Goal: Task Accomplishment & Management: Complete application form

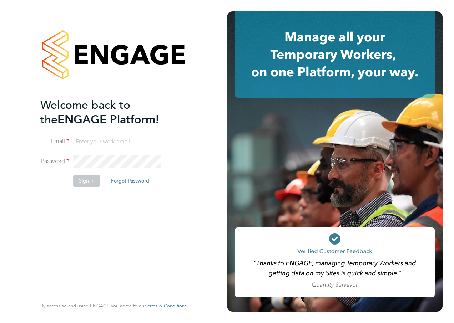
click at [102, 142] on input at bounding box center [117, 142] width 88 height 13
type input "naraiyan.bhardwaj@hays.com"
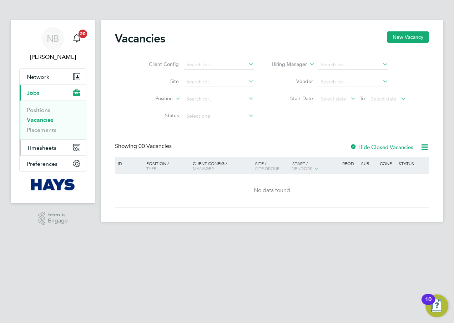
click at [61, 145] on button "Timesheets" at bounding box center [53, 148] width 66 height 16
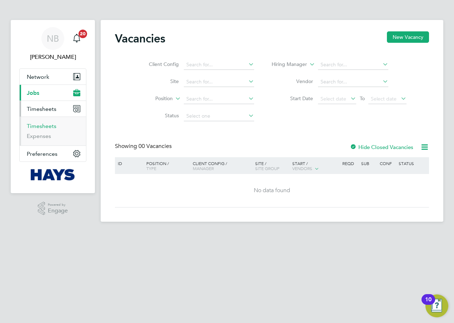
click at [49, 125] on link "Timesheets" at bounding box center [42, 126] width 30 height 7
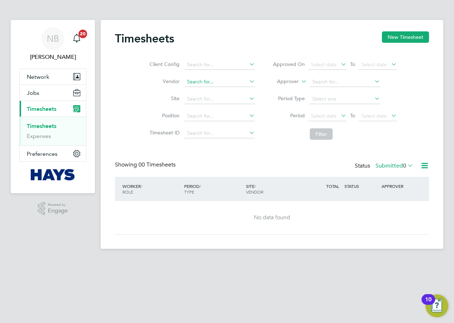
click at [213, 84] on input at bounding box center [220, 82] width 70 height 10
click at [228, 82] on input at bounding box center [220, 82] width 70 height 10
click at [190, 101] on input at bounding box center [220, 99] width 70 height 10
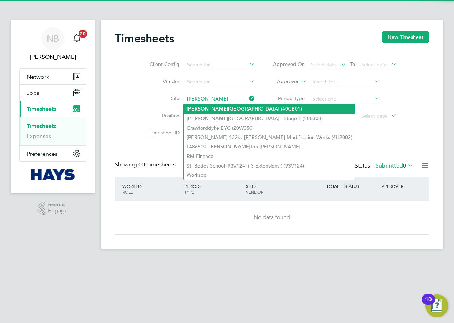
click at [208, 105] on li "[PERSON_NAME][GEOGRAPHIC_DATA] (40CB01)" at bounding box center [269, 109] width 171 height 10
type input "[GEOGRAPHIC_DATA] (40CB01)"
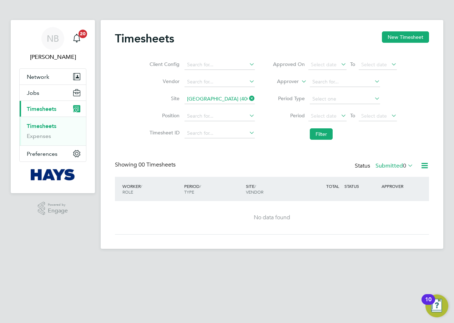
click at [370, 166] on div "Status Submitted 0" at bounding box center [385, 166] width 60 height 10
click at [385, 167] on label "Submitted 0" at bounding box center [394, 165] width 38 height 7
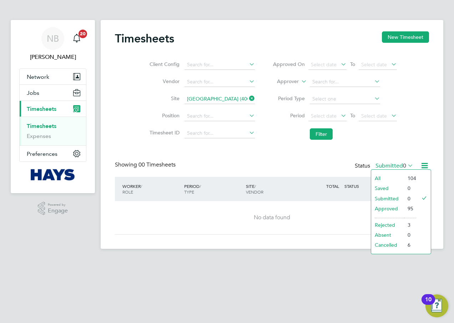
click at [382, 177] on li "All" at bounding box center [387, 178] width 33 height 10
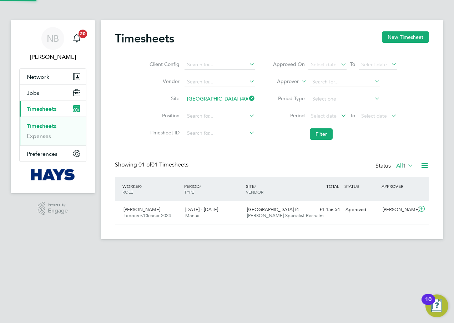
scroll to position [18, 62]
click at [425, 210] on icon at bounding box center [421, 209] width 9 height 6
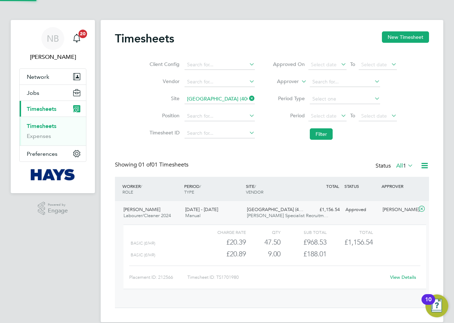
scroll to position [12, 70]
click at [423, 209] on icon at bounding box center [421, 209] width 9 height 6
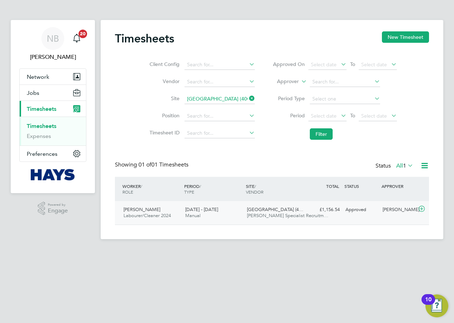
click at [423, 209] on icon at bounding box center [421, 209] width 9 height 6
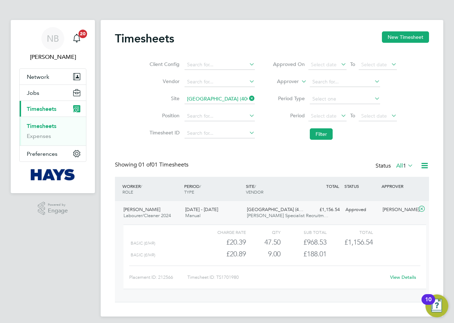
click at [423, 209] on icon at bounding box center [421, 209] width 9 height 6
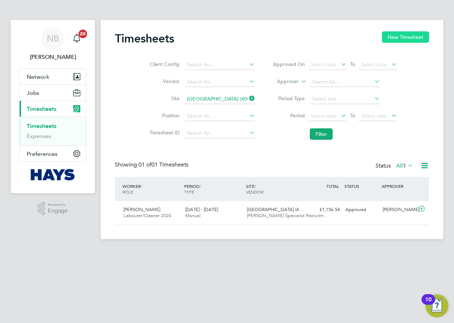
click at [411, 37] on button "New Timesheet" at bounding box center [405, 36] width 47 height 11
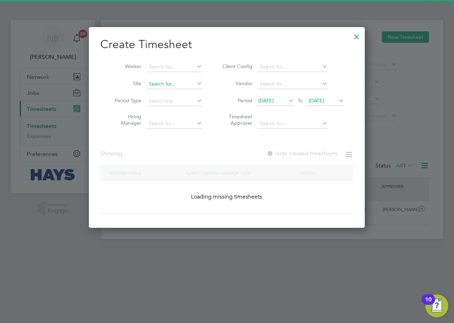
scroll to position [1296, 276]
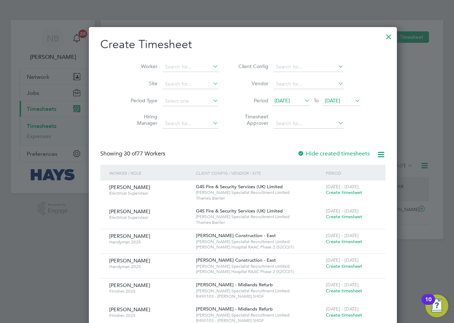
click at [353, 100] on icon at bounding box center [353, 101] width 0 height 10
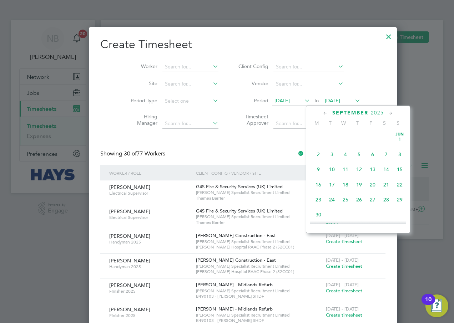
scroll to position [263, 0]
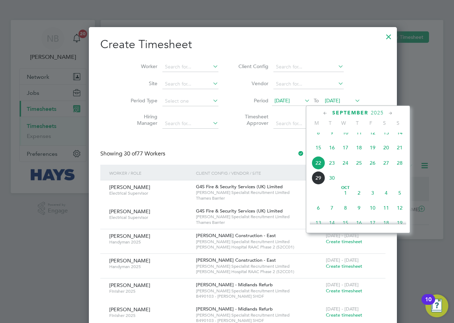
click at [374, 170] on span "26" at bounding box center [373, 163] width 14 height 14
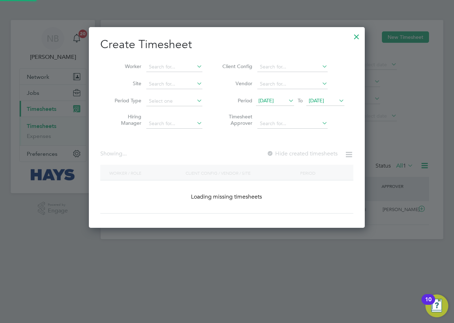
scroll to position [1296, 276]
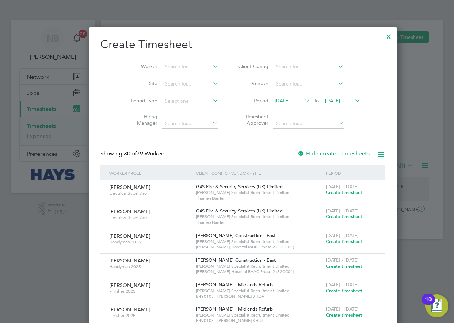
click at [303, 99] on icon at bounding box center [303, 101] width 0 height 10
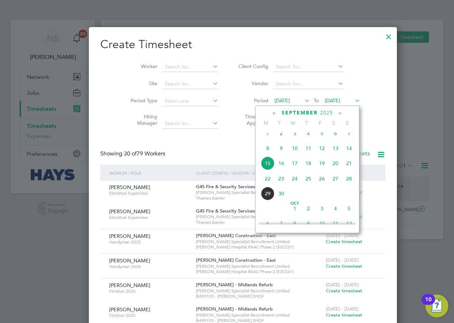
click at [336, 170] on span "20" at bounding box center [336, 164] width 14 height 14
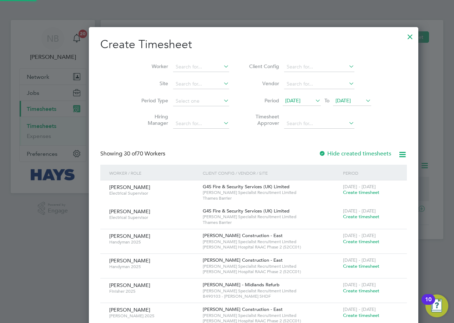
scroll to position [998, 276]
click at [173, 68] on input at bounding box center [201, 67] width 56 height 10
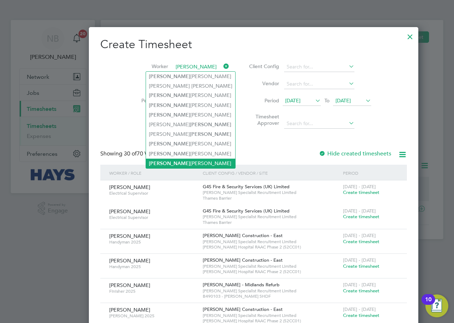
click at [172, 161] on li "[PERSON_NAME]" at bounding box center [190, 164] width 89 height 10
type input "[PERSON_NAME]"
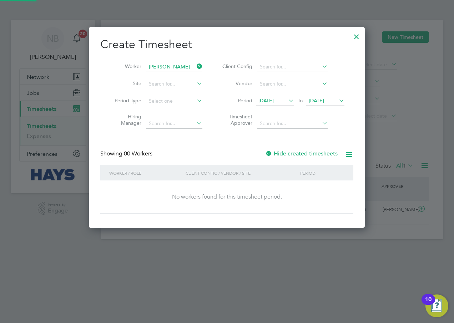
scroll to position [0, 0]
click at [269, 152] on div at bounding box center [268, 154] width 7 height 7
click at [287, 99] on icon at bounding box center [287, 101] width 0 height 10
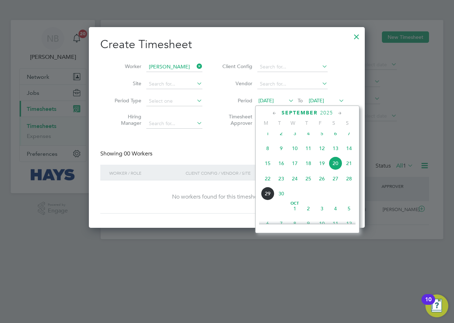
click at [334, 169] on span "20" at bounding box center [336, 164] width 14 height 14
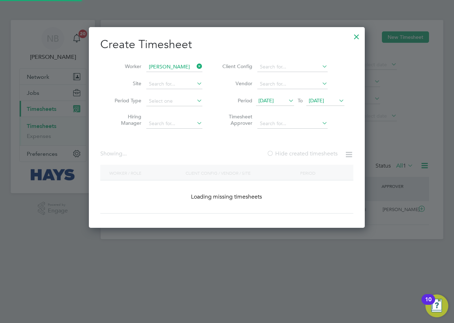
click at [195, 67] on icon at bounding box center [195, 66] width 0 height 10
click at [170, 85] on input at bounding box center [174, 84] width 56 height 10
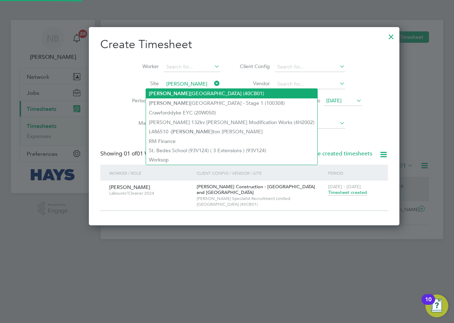
click at [175, 91] on li "[PERSON_NAME][GEOGRAPHIC_DATA] (40CB01)" at bounding box center [231, 94] width 171 height 10
type input "[GEOGRAPHIC_DATA] (40CB01)"
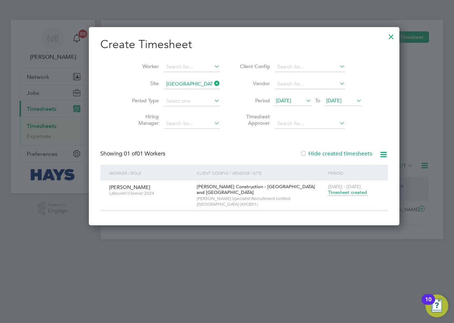
click at [328, 192] on span "Timesheet created" at bounding box center [347, 193] width 39 height 6
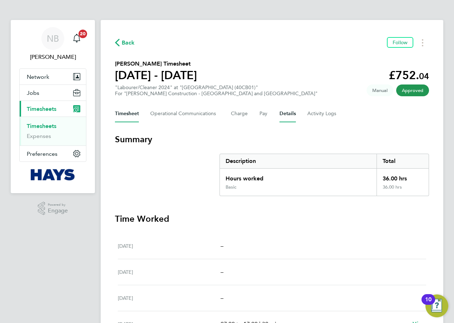
click at [286, 112] on button "Details" at bounding box center [287, 113] width 16 height 17
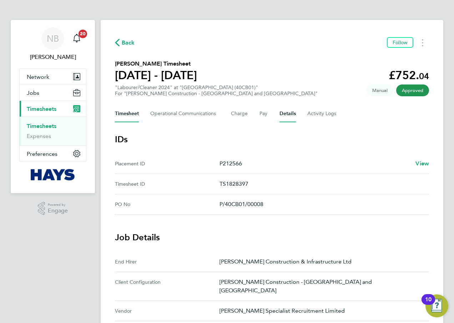
click at [123, 115] on button "Timesheet" at bounding box center [127, 113] width 24 height 17
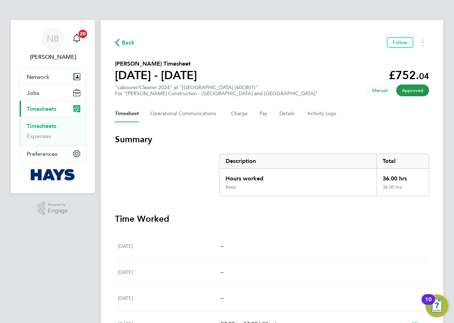
click at [126, 40] on span "Back" at bounding box center [128, 43] width 13 height 9
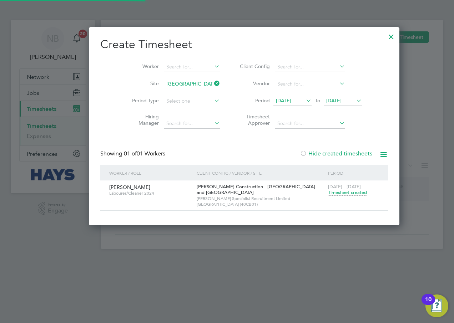
scroll to position [199, 276]
click at [213, 84] on icon at bounding box center [213, 84] width 0 height 10
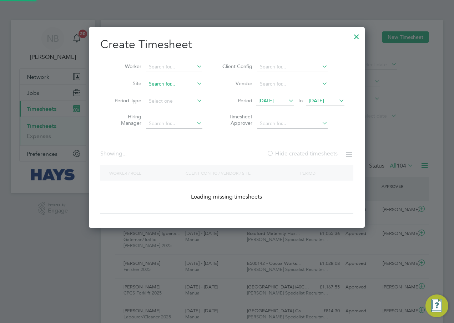
scroll to position [18, 62]
click at [182, 84] on input at bounding box center [174, 84] width 56 height 10
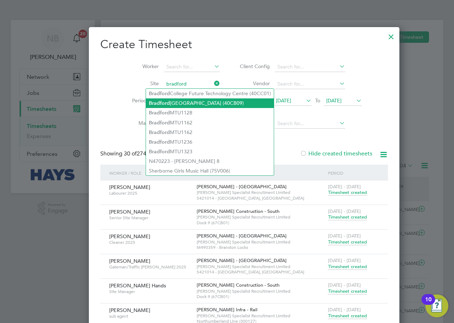
click at [192, 102] on li "[GEOGRAPHIC_DATA] (40CB09)" at bounding box center [210, 104] width 128 height 10
type input "[GEOGRAPHIC_DATA] (40CB09)"
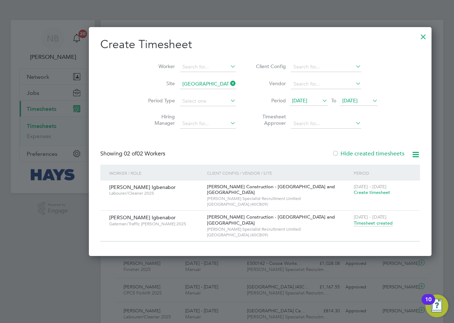
click at [354, 223] on span "Timesheet created" at bounding box center [373, 223] width 39 height 6
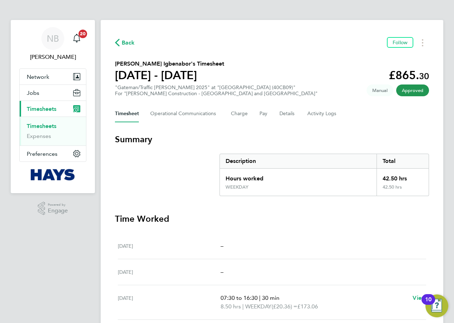
click at [128, 47] on div "Back Follow" at bounding box center [272, 42] width 314 height 11
click at [126, 43] on span "Back" at bounding box center [128, 43] width 13 height 9
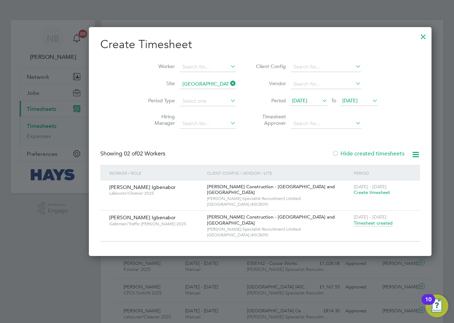
click at [354, 191] on span "Create timesheet" at bounding box center [372, 193] width 36 height 6
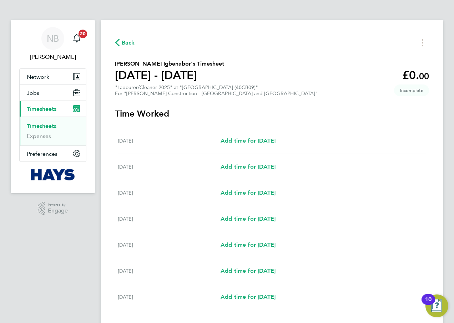
click at [120, 45] on span "Back" at bounding box center [125, 42] width 20 height 7
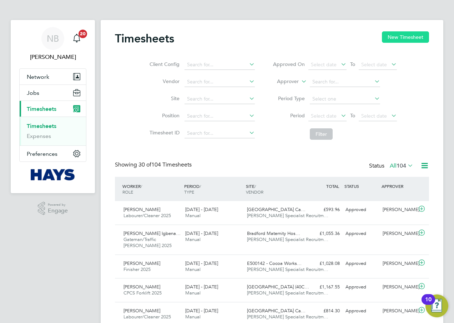
click at [388, 33] on button "New Timesheet" at bounding box center [405, 36] width 47 height 11
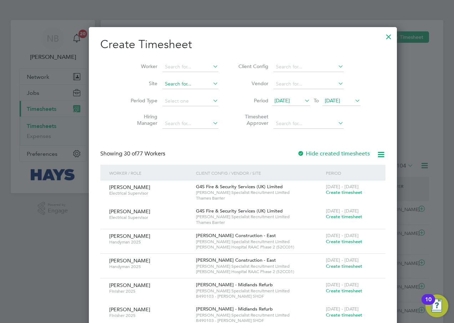
scroll to position [1296, 276]
click at [163, 80] on input at bounding box center [190, 84] width 56 height 10
click at [209, 94] on li "[GEOGRAPHIC_DATA][PERSON_NAME] (40CC04)" at bounding box center [209, 94] width 127 height 10
type input "[GEOGRAPHIC_DATA] (40CC04)"
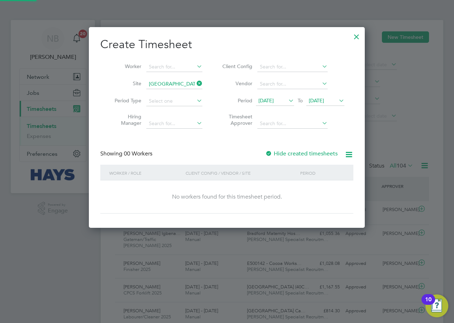
scroll to position [201, 276]
click at [309, 158] on div "Showing 00 Workers Hide created timesheets" at bounding box center [226, 157] width 253 height 15
click at [305, 152] on label "Hide created timesheets" at bounding box center [301, 153] width 72 height 7
click at [287, 103] on icon at bounding box center [287, 101] width 0 height 10
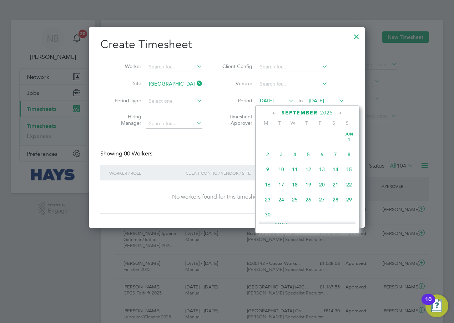
scroll to position [247, 0]
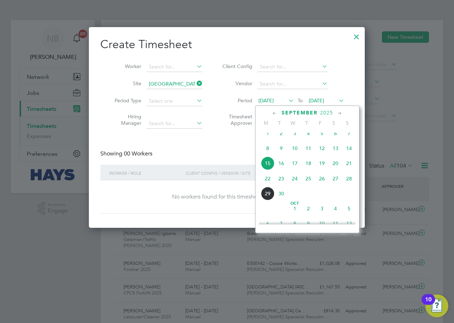
click at [338, 168] on span "20" at bounding box center [336, 164] width 14 height 14
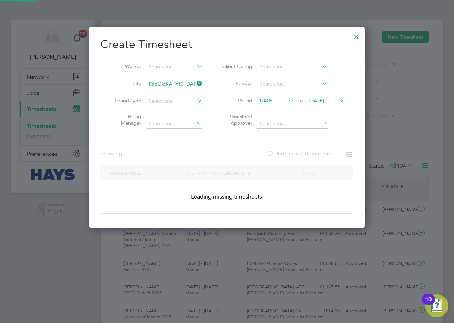
scroll to position [352, 276]
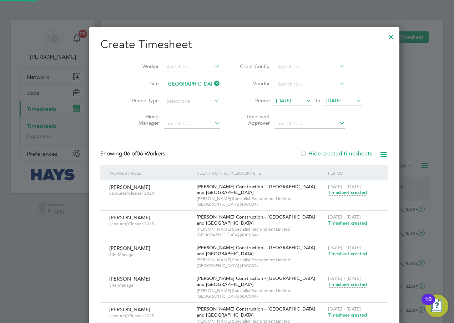
click at [329, 99] on span "[DATE]" at bounding box center [333, 100] width 15 height 6
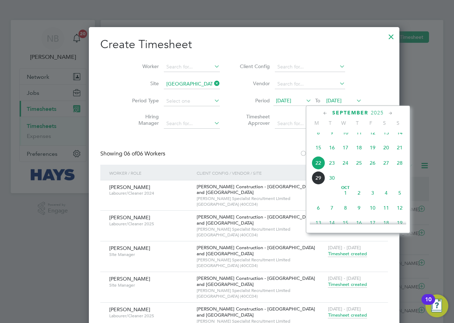
click at [375, 168] on span "26" at bounding box center [373, 163] width 14 height 14
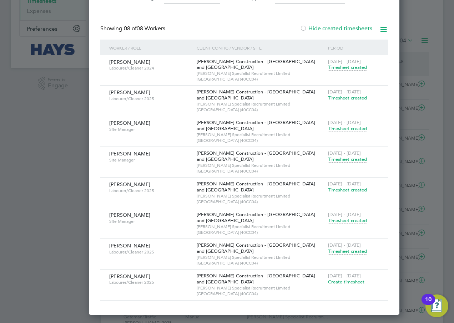
scroll to position [119, 0]
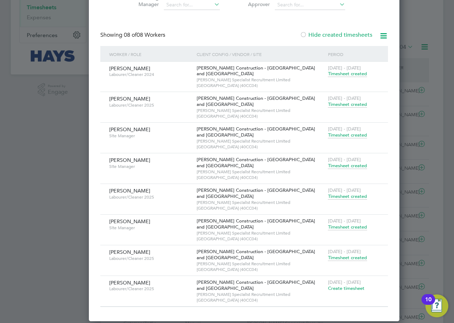
click at [328, 105] on span "Timesheet created" at bounding box center [347, 104] width 39 height 6
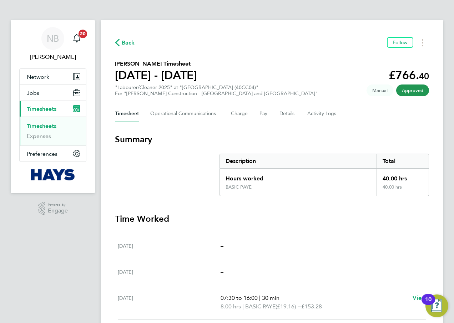
click at [125, 41] on span "Back" at bounding box center [128, 43] width 13 height 9
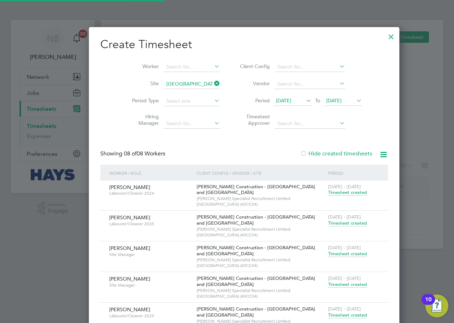
scroll to position [414, 276]
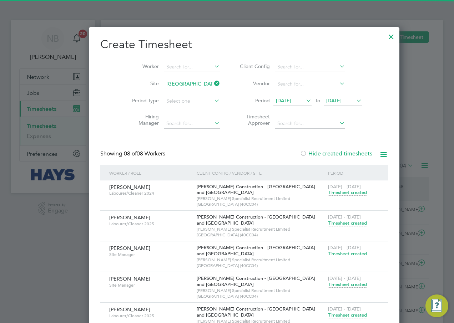
click at [213, 82] on icon at bounding box center [213, 84] width 0 height 10
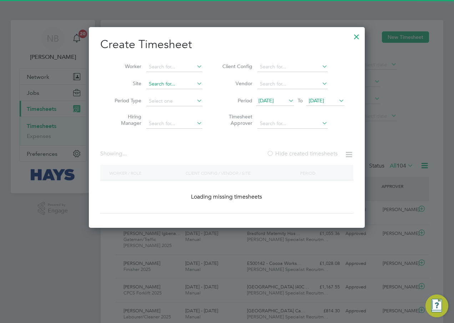
scroll to position [18, 62]
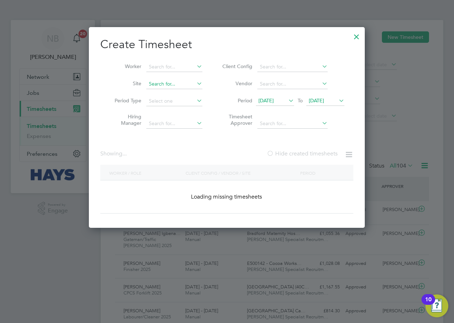
click at [162, 81] on input at bounding box center [174, 84] width 56 height 10
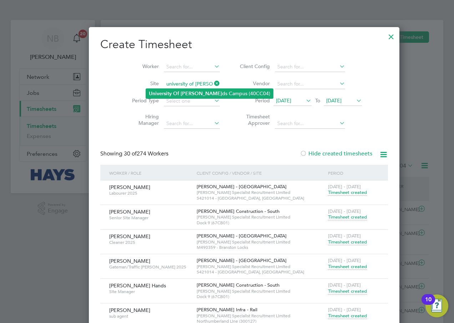
click at [200, 95] on li "[GEOGRAPHIC_DATA][PERSON_NAME] (40CC04)" at bounding box center [209, 94] width 127 height 10
type input "[GEOGRAPHIC_DATA] (40CC04)"
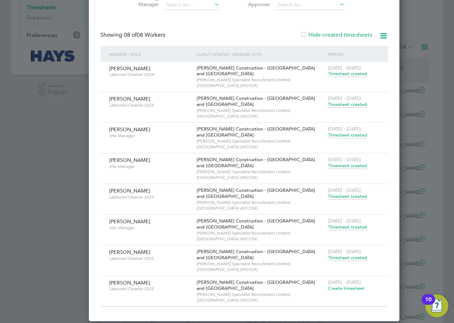
click at [328, 259] on span "Timesheet created" at bounding box center [347, 258] width 39 height 6
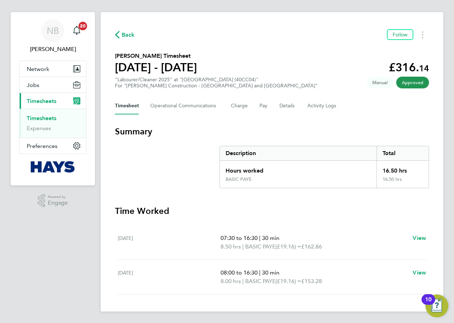
click at [128, 31] on span "Back" at bounding box center [128, 35] width 13 height 9
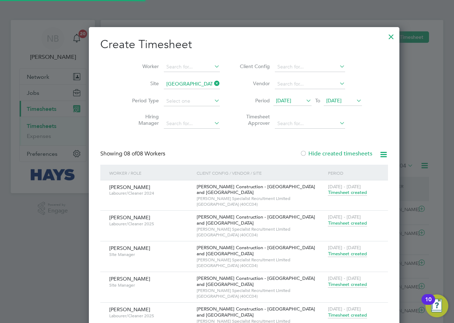
scroll to position [4, 4]
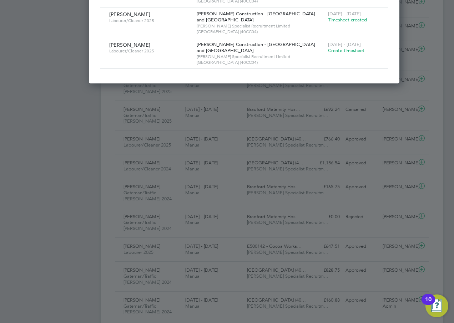
click at [328, 51] on span "Create timesheet" at bounding box center [346, 50] width 36 height 6
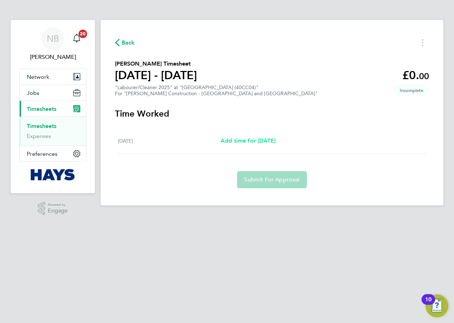
click at [257, 139] on span "Add time for [DATE]" at bounding box center [248, 140] width 55 height 7
select select "30"
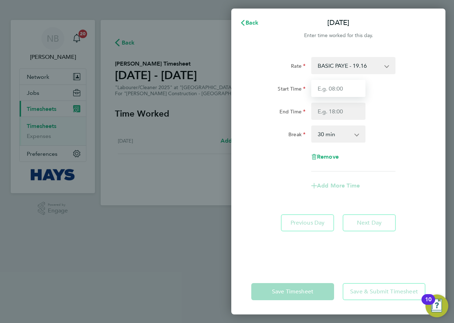
click at [351, 90] on input "Start Time" at bounding box center [338, 88] width 54 height 17
type input "07:30"
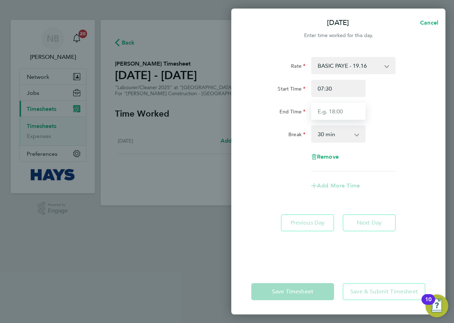
click at [335, 108] on input "End Time" at bounding box center [338, 111] width 54 height 17
type input "16:30"
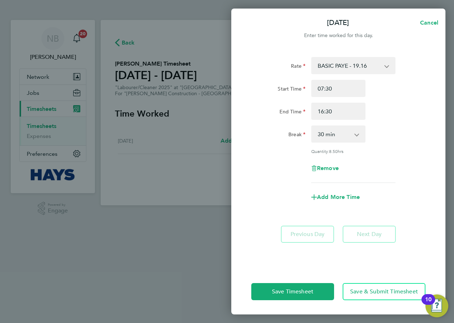
click at [275, 194] on div "Add More Time" at bounding box center [338, 197] width 180 height 17
click at [354, 290] on span "Save & Submit Timesheet" at bounding box center [384, 291] width 68 height 7
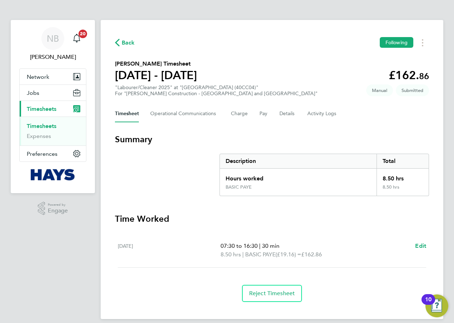
click at [123, 45] on span "Back" at bounding box center [128, 43] width 13 height 9
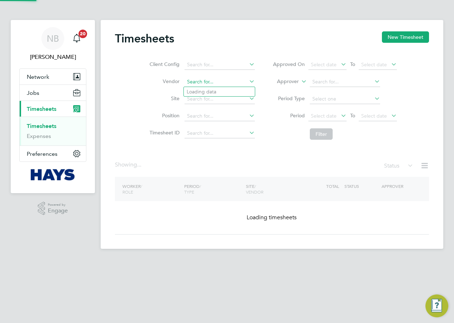
click at [200, 79] on input at bounding box center [220, 82] width 70 height 10
click at [383, 39] on button "New Timesheet" at bounding box center [405, 36] width 47 height 11
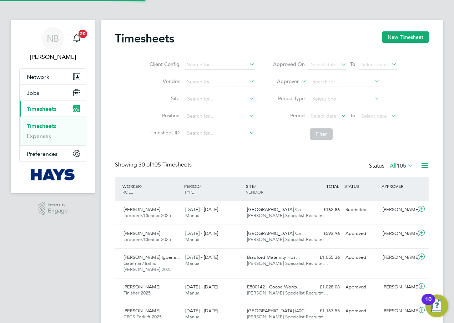
scroll to position [24, 62]
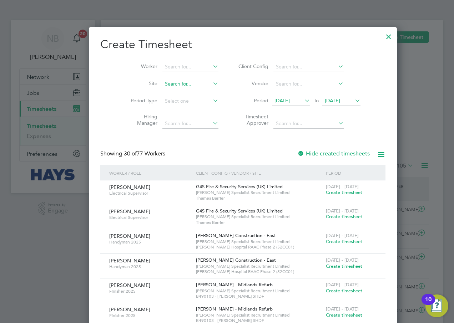
click at [163, 84] on input at bounding box center [190, 84] width 56 height 10
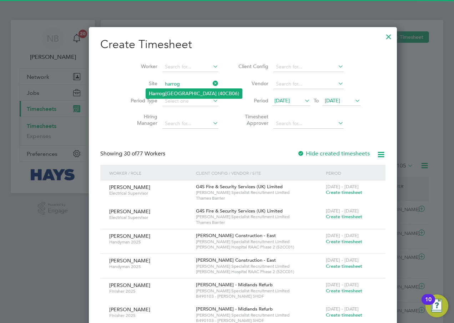
click at [181, 92] on li "[GEOGRAPHIC_DATA] (40CB06)" at bounding box center [194, 94] width 96 height 10
type input "[GEOGRAPHIC_DATA] (40CB06)"
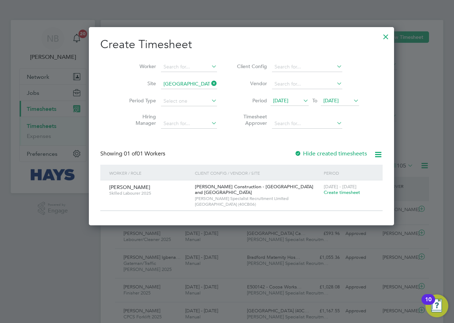
click at [295, 100] on div "[DATE] To [DATE]" at bounding box center [315, 101] width 89 height 10
click at [302, 100] on icon at bounding box center [302, 101] width 0 height 10
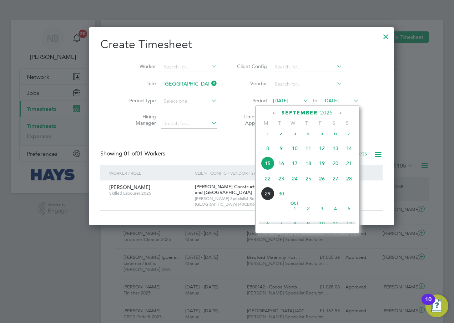
click at [333, 170] on span "20" at bounding box center [336, 164] width 14 height 14
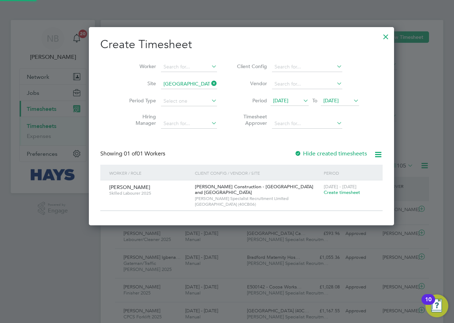
click at [352, 100] on icon at bounding box center [352, 101] width 0 height 10
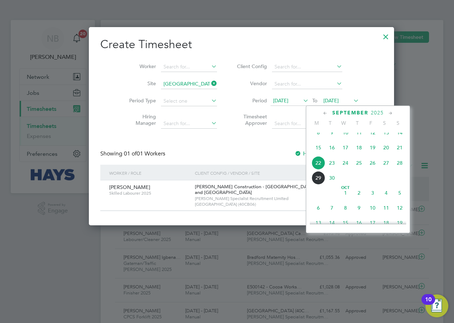
click at [372, 169] on span "26" at bounding box center [373, 163] width 14 height 14
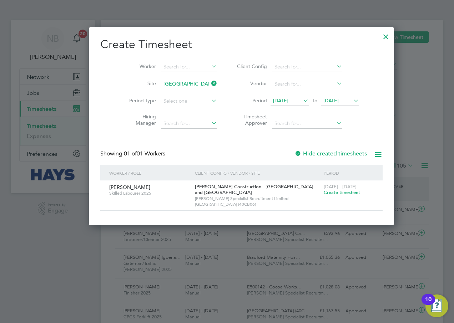
click at [294, 153] on label "Hide created timesheets" at bounding box center [330, 153] width 72 height 7
click at [210, 84] on icon at bounding box center [210, 84] width 0 height 10
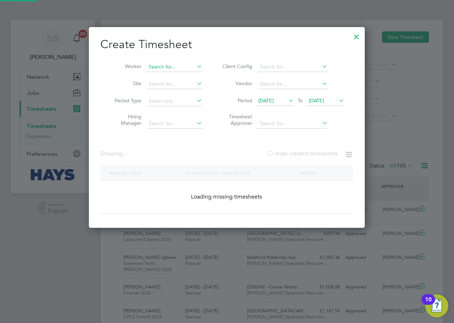
click at [186, 69] on input at bounding box center [174, 67] width 56 height 10
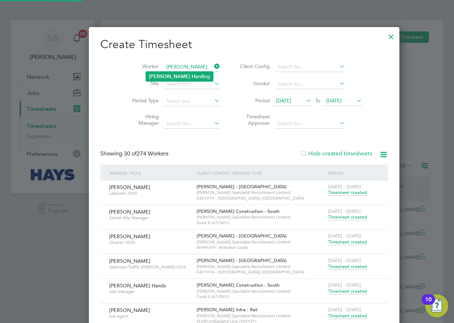
click at [190, 75] on li "[PERSON_NAME] ing" at bounding box center [179, 77] width 67 height 10
type input "[PERSON_NAME]"
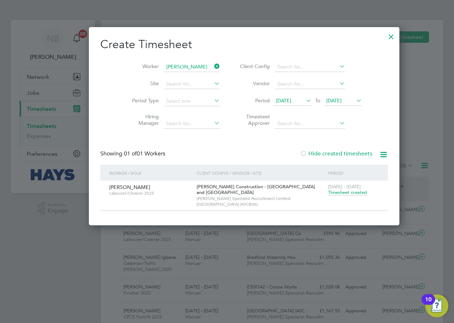
click at [328, 191] on span "Timesheet created" at bounding box center [347, 193] width 39 height 6
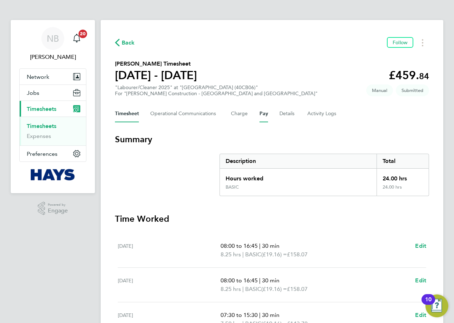
click at [262, 109] on button "Pay" at bounding box center [263, 113] width 9 height 17
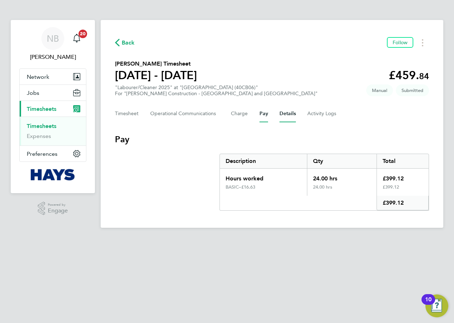
click at [286, 114] on button "Details" at bounding box center [287, 113] width 16 height 17
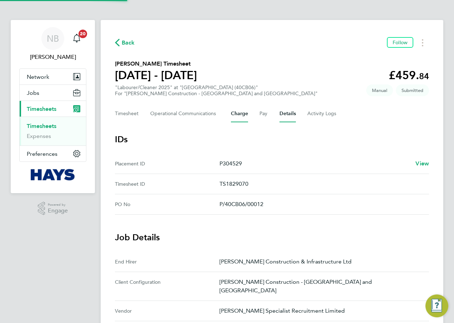
click at [246, 114] on button "Charge" at bounding box center [239, 113] width 17 height 17
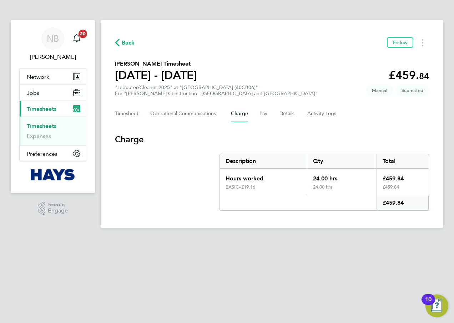
click at [267, 115] on div "Timesheet Operational Communications Charge Pay Details Activity Logs" at bounding box center [272, 113] width 314 height 17
click at [260, 115] on button "Pay" at bounding box center [263, 113] width 9 height 17
click at [248, 115] on div "Timesheet Operational Communications Charge Pay Details Activity Logs" at bounding box center [272, 113] width 314 height 17
click at [246, 115] on button "Charge" at bounding box center [239, 113] width 17 height 17
click at [259, 115] on button "Pay" at bounding box center [263, 113] width 9 height 17
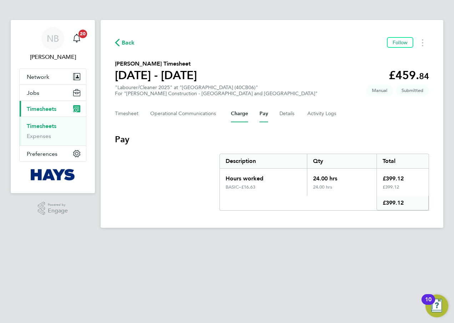
click at [238, 115] on button "Charge" at bounding box center [239, 113] width 17 height 17
click at [249, 111] on div "Timesheet Operational Communications Charge Pay Details Activity Logs" at bounding box center [272, 113] width 314 height 17
click at [261, 112] on button "Pay" at bounding box center [263, 113] width 9 height 17
click at [242, 112] on button "Charge" at bounding box center [239, 113] width 17 height 17
click at [262, 114] on button "Pay" at bounding box center [263, 113] width 9 height 17
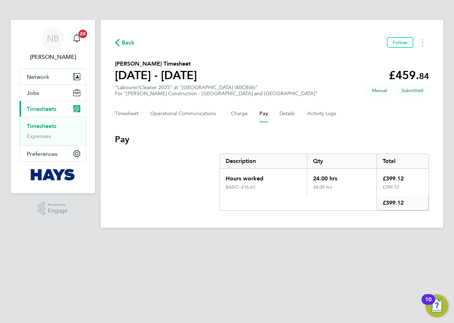
click at [126, 46] on span "Back" at bounding box center [128, 43] width 13 height 9
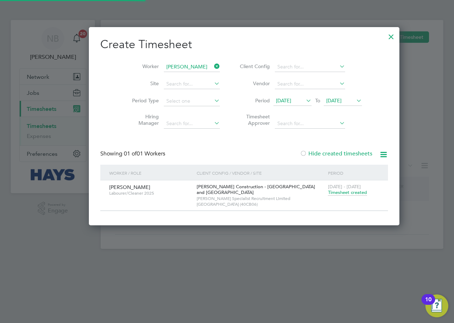
scroll to position [4, 4]
drag, startPoint x: 196, startPoint y: 65, endPoint x: 181, endPoint y: 69, distance: 15.8
click at [213, 67] on icon at bounding box center [213, 66] width 0 height 10
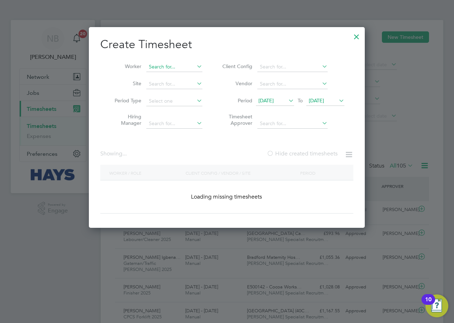
scroll to position [18, 62]
